Goal: Transaction & Acquisition: Book appointment/travel/reservation

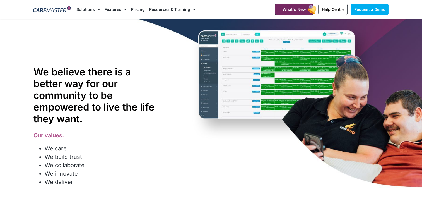
drag, startPoint x: 402, startPoint y: 0, endPoint x: 413, endPoint y: 11, distance: 15.2
click at [413, 11] on section "Request a Demo Solutions AI Roster Optimiser NDIS Software for Small Providers …" at bounding box center [211, 9] width 422 height 19
click at [62, 8] on img at bounding box center [52, 9] width 38 height 8
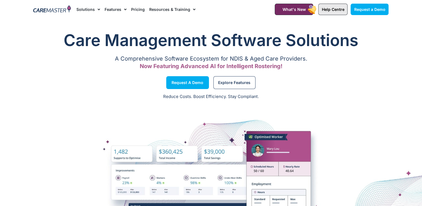
click at [331, 10] on span "Help Centre" at bounding box center [332, 9] width 23 height 5
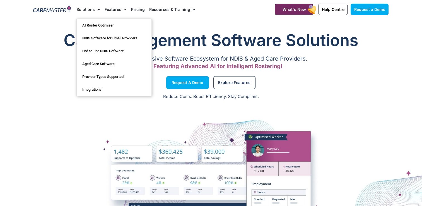
click at [93, 8] on link "Solutions" at bounding box center [88, 9] width 24 height 19
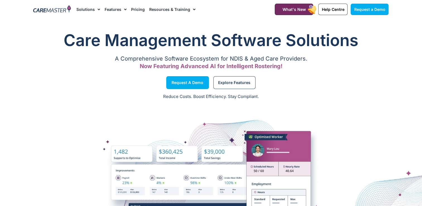
click at [51, 11] on img at bounding box center [52, 9] width 38 height 8
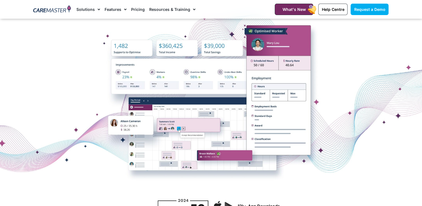
scroll to position [22, 0]
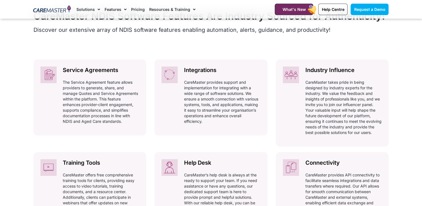
scroll to position [253, 0]
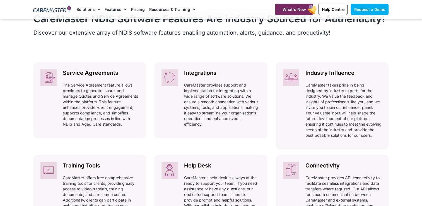
drag, startPoint x: 420, startPoint y: 38, endPoint x: 425, endPoint y: 37, distance: 5.0
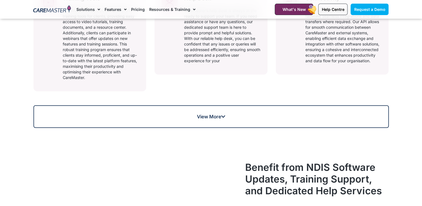
scroll to position [433, 0]
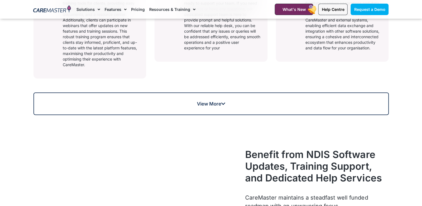
drag, startPoint x: 421, startPoint y: 54, endPoint x: 419, endPoint y: 65, distance: 11.9
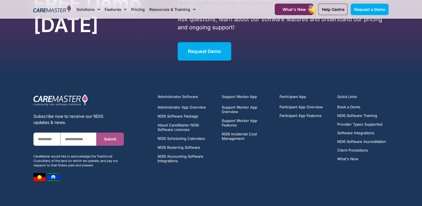
scroll to position [2030, 0]
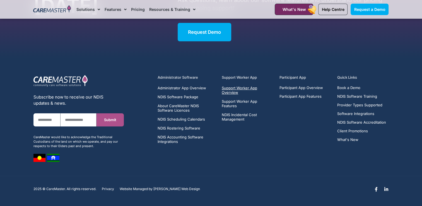
click at [237, 88] on span "Support Worker App Overview" at bounding box center [247, 90] width 51 height 9
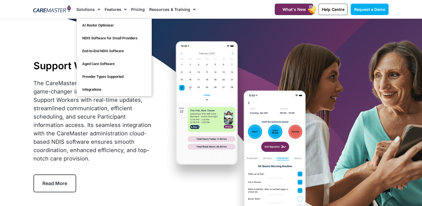
click at [61, 10] on img at bounding box center [52, 9] width 38 height 8
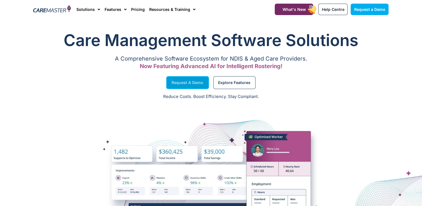
click at [188, 84] on span "Request a Demo" at bounding box center [187, 82] width 32 height 3
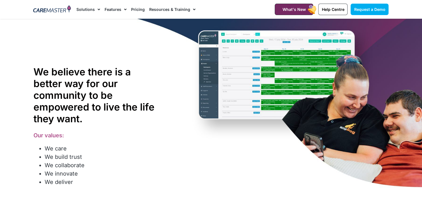
click at [62, 9] on img at bounding box center [52, 9] width 38 height 8
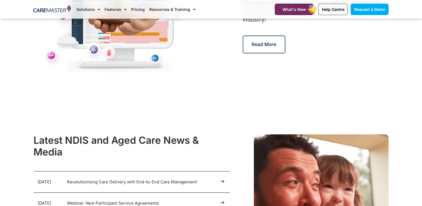
scroll to position [2689, 0]
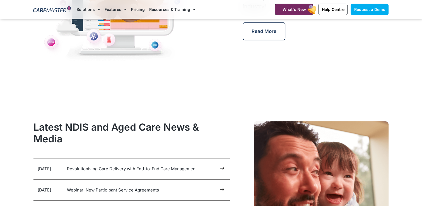
drag, startPoint x: 421, startPoint y: 148, endPoint x: 421, endPoint y: 162, distance: 13.9
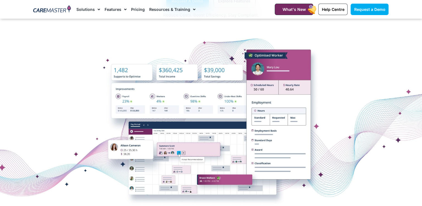
scroll to position [0, 0]
